Goal: Check status: Check status

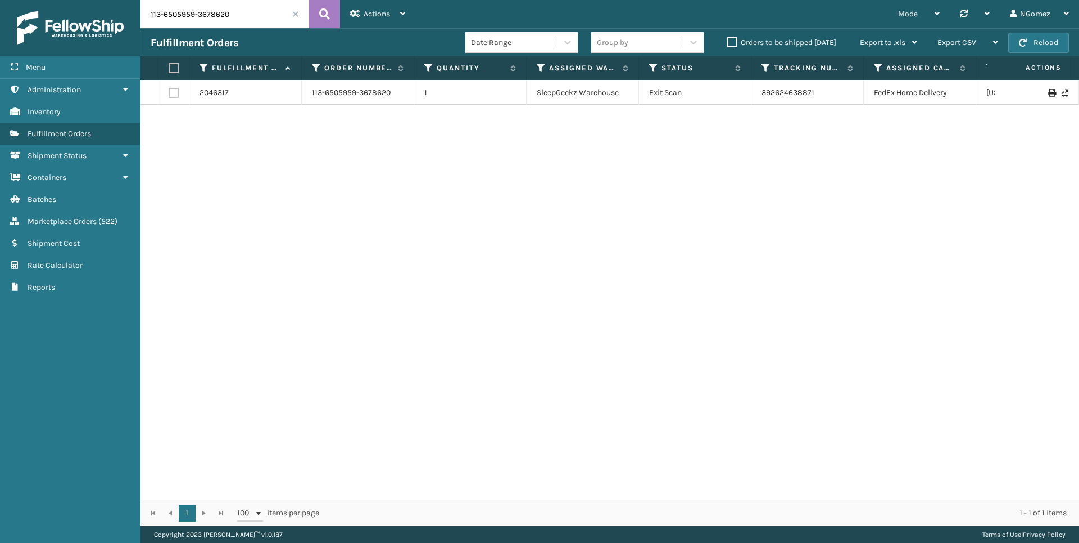
click at [177, 28] on input "113-6505959-3678620" at bounding box center [225, 14] width 169 height 28
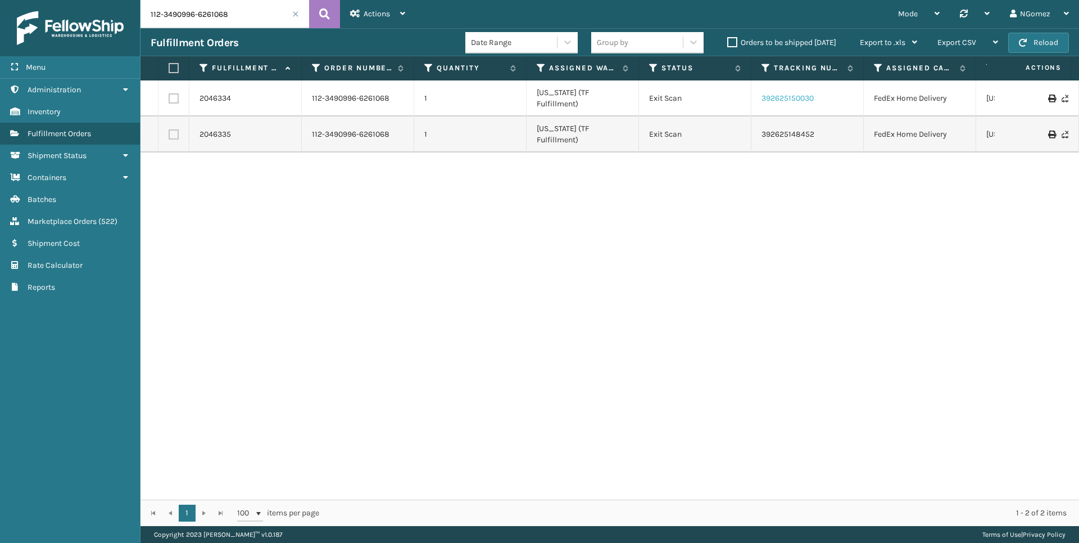
click at [772, 94] on link "392625150030" at bounding box center [788, 98] width 52 height 10
click at [187, 8] on input "112-3490996-6261068" at bounding box center [225, 14] width 169 height 28
paste input "1-4842618-2861017"
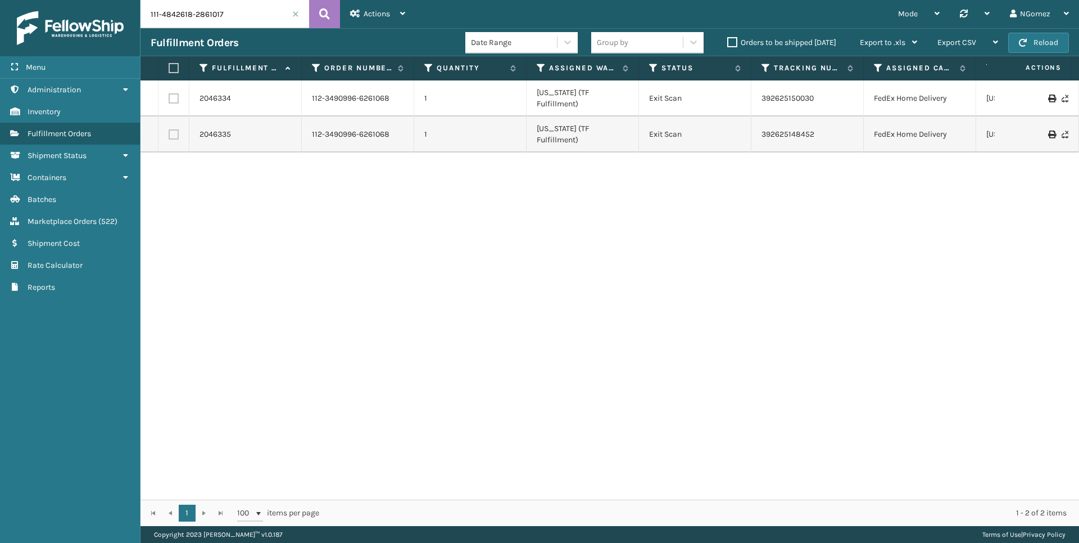
type input "111-4842618-2861017"
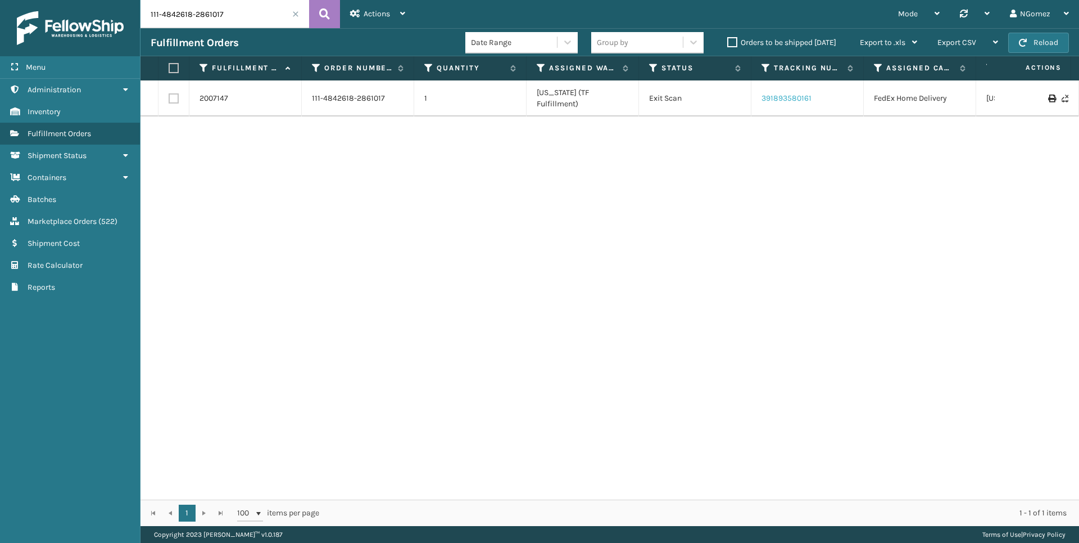
click at [794, 93] on link "391893580161" at bounding box center [787, 98] width 50 height 10
